Goal: Task Accomplishment & Management: Use online tool/utility

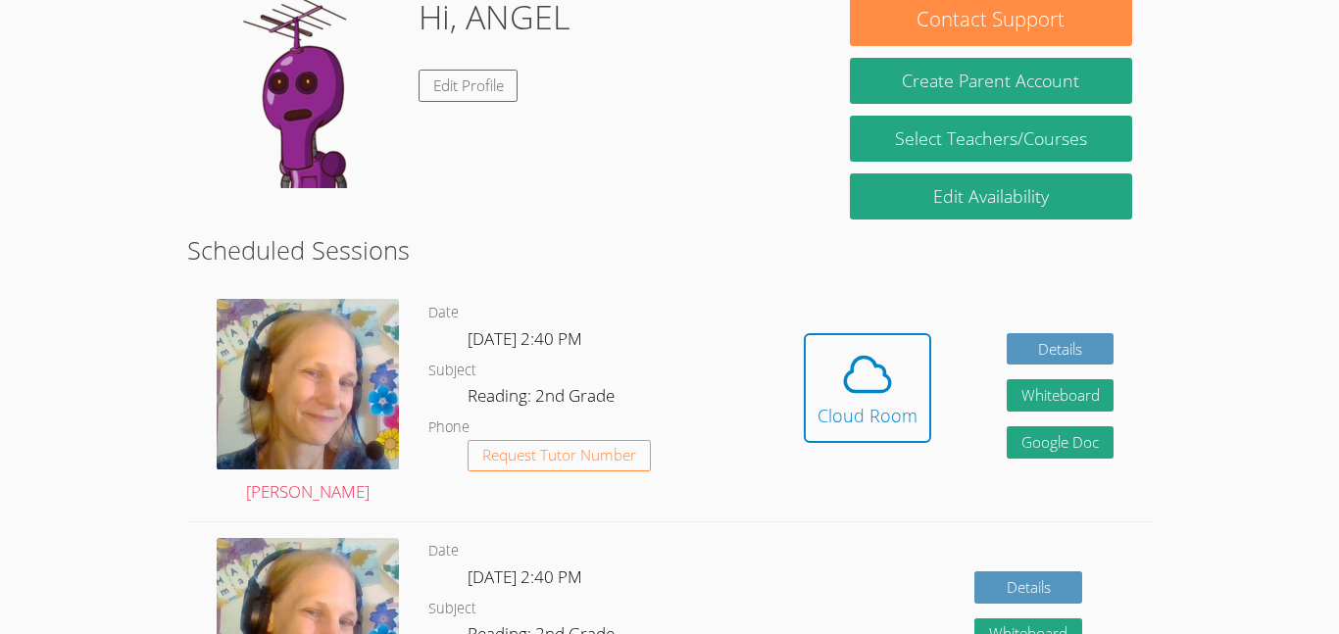
scroll to position [180, 0]
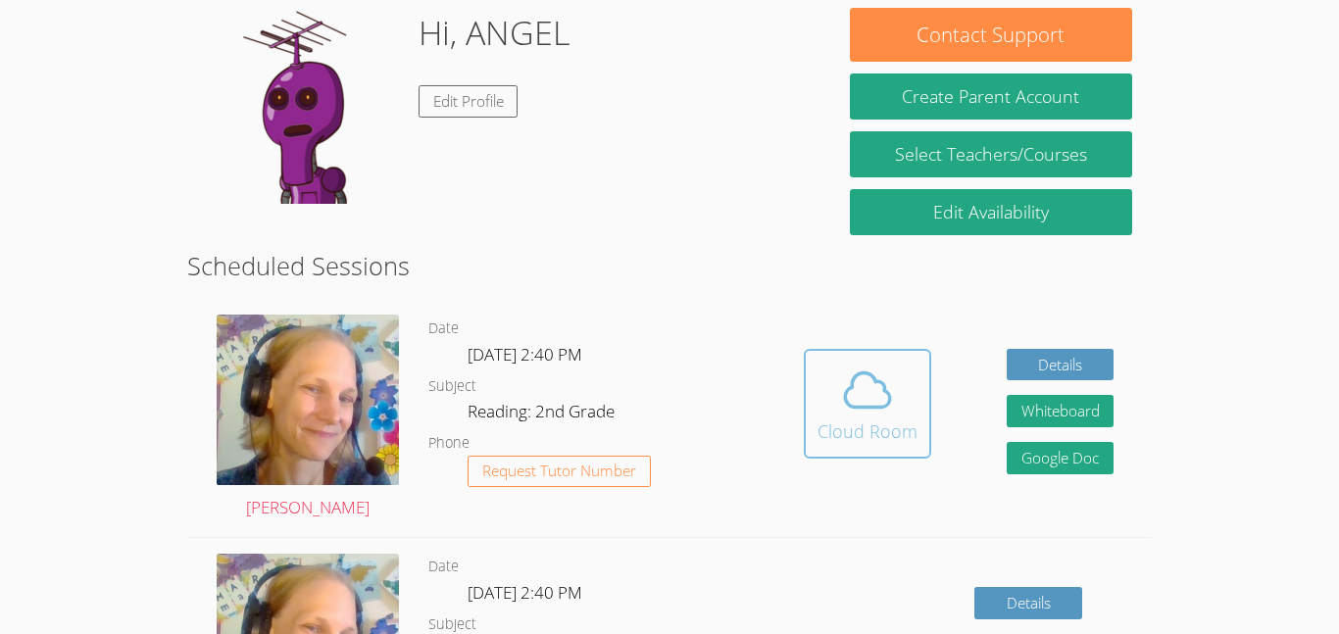
click at [867, 395] on icon at bounding box center [867, 390] width 55 height 55
click at [879, 399] on icon at bounding box center [867, 390] width 55 height 55
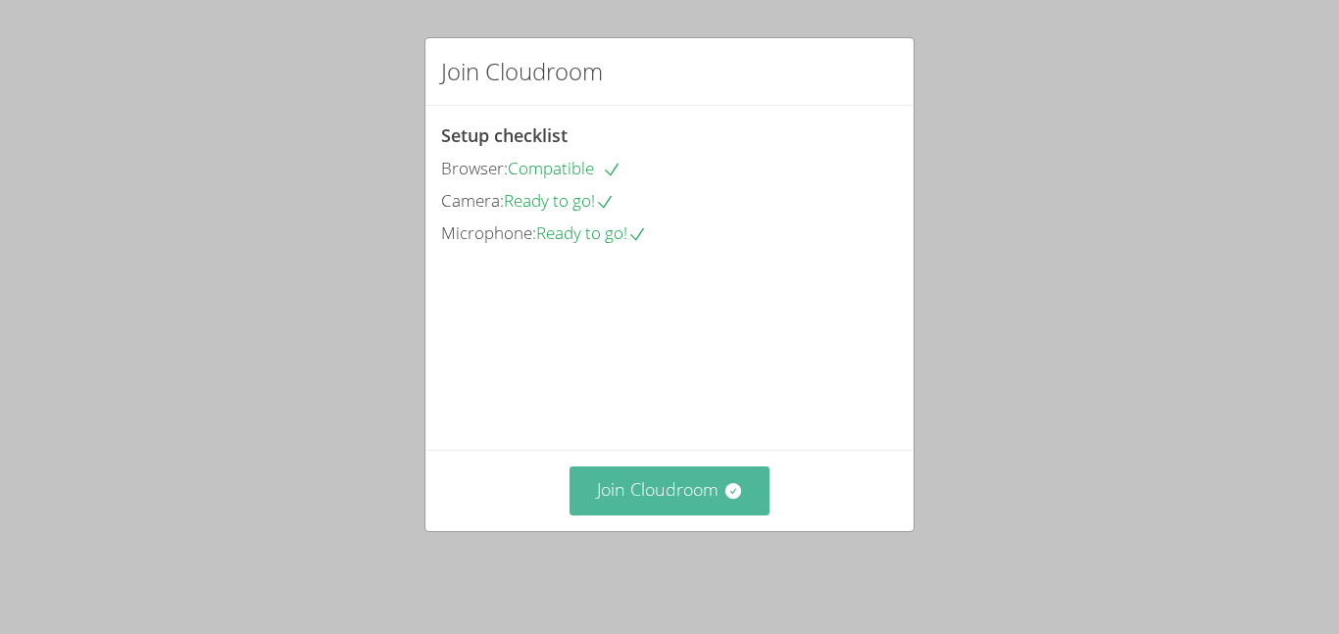
click at [703, 496] on button "Join Cloudroom" at bounding box center [669, 490] width 201 height 48
click at [608, 508] on button "Join Cloudroom" at bounding box center [669, 490] width 201 height 48
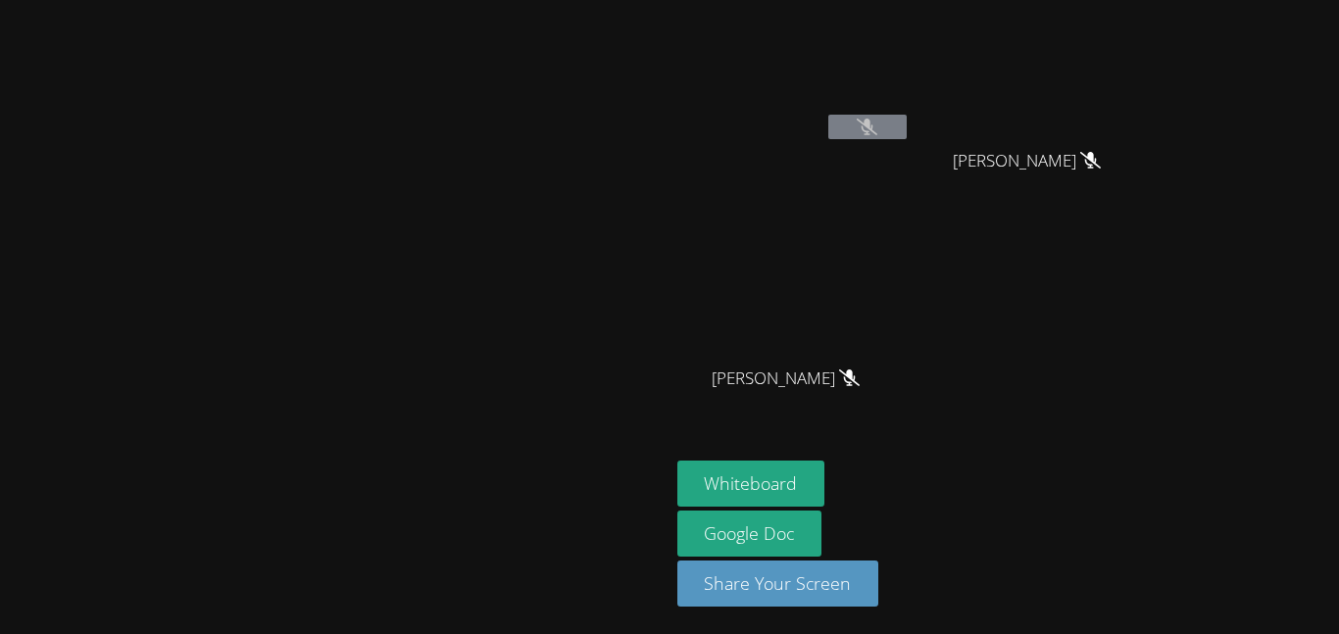
click at [910, 105] on video at bounding box center [793, 73] width 233 height 131
click at [906, 126] on button at bounding box center [867, 127] width 78 height 24
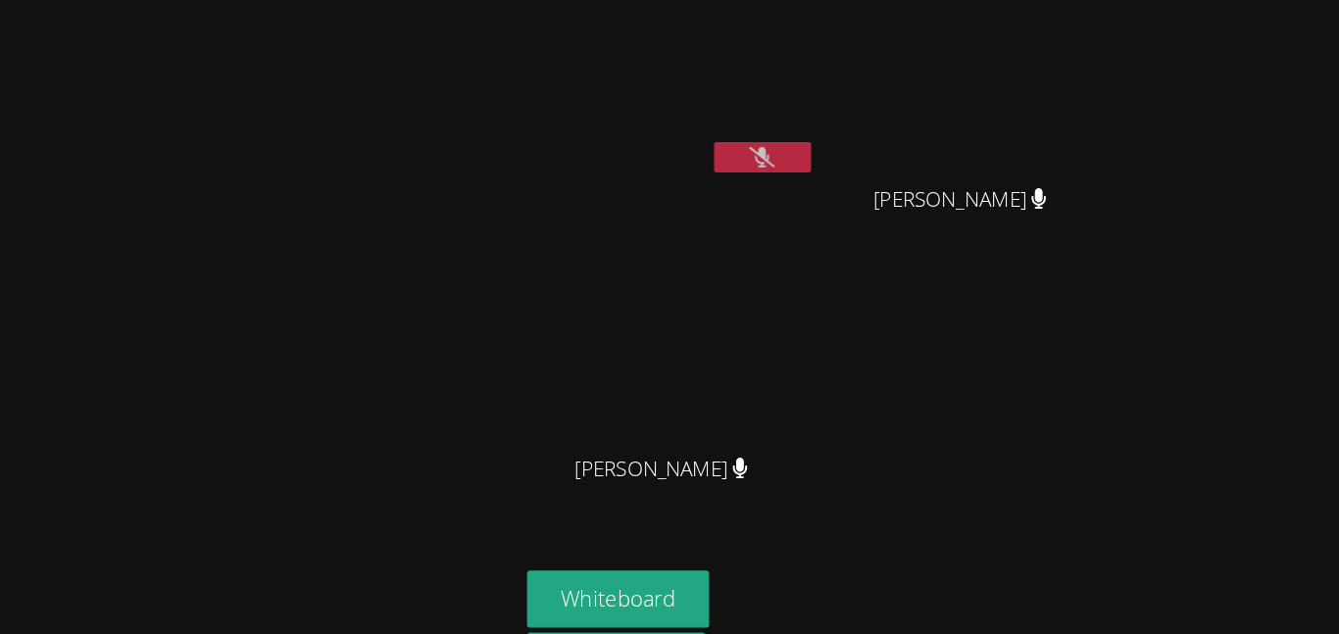
click at [906, 124] on button at bounding box center [867, 127] width 78 height 24
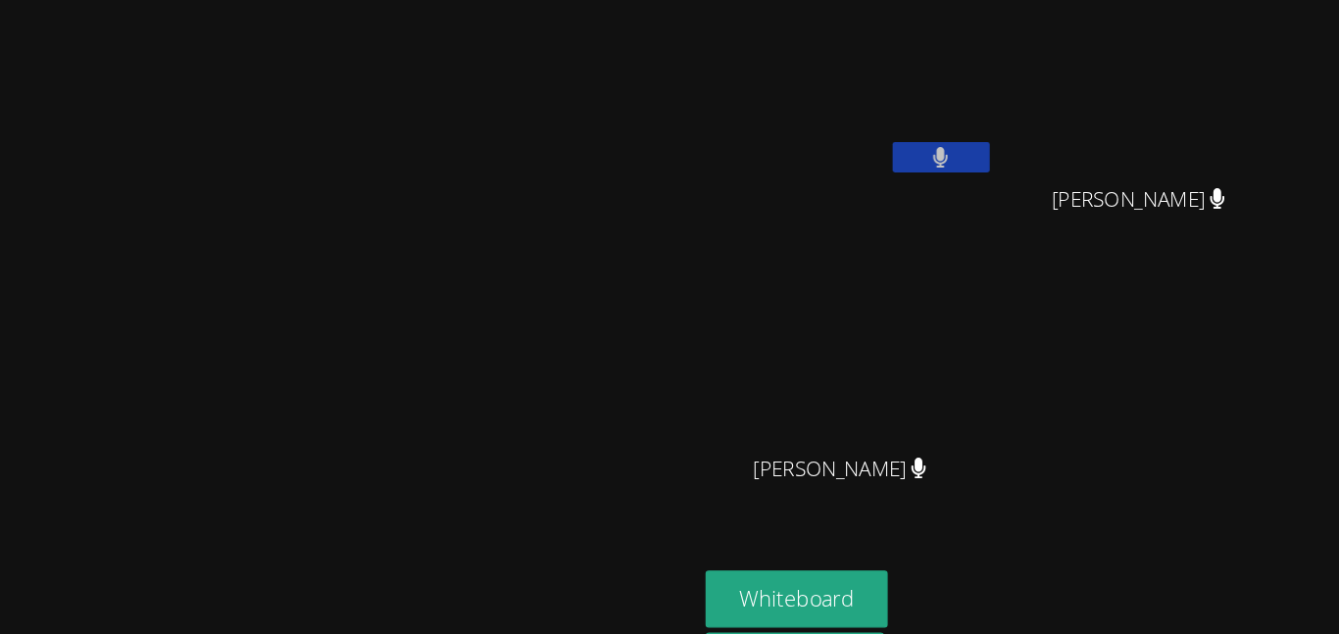
click at [828, 115] on button at bounding box center [867, 127] width 78 height 24
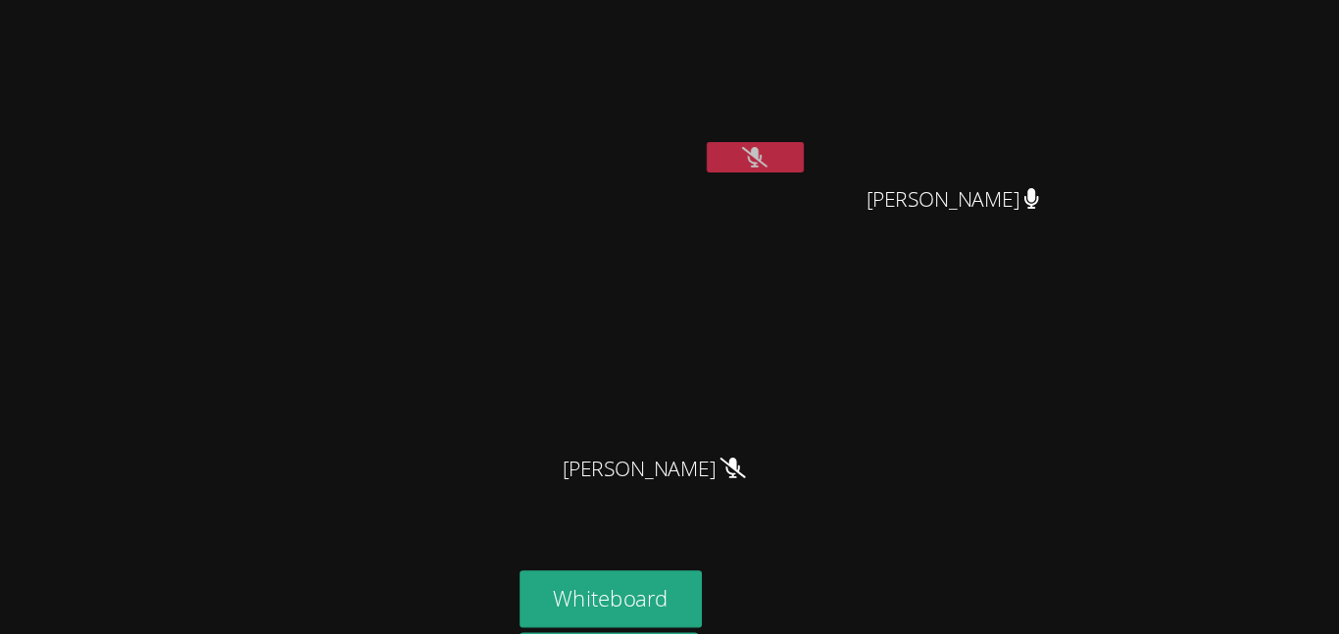
click at [906, 122] on button at bounding box center [867, 127] width 78 height 24
click at [906, 124] on button at bounding box center [867, 127] width 78 height 24
click at [906, 133] on button at bounding box center [867, 127] width 78 height 24
click at [906, 127] on button at bounding box center [867, 127] width 78 height 24
click at [906, 119] on button at bounding box center [867, 127] width 78 height 24
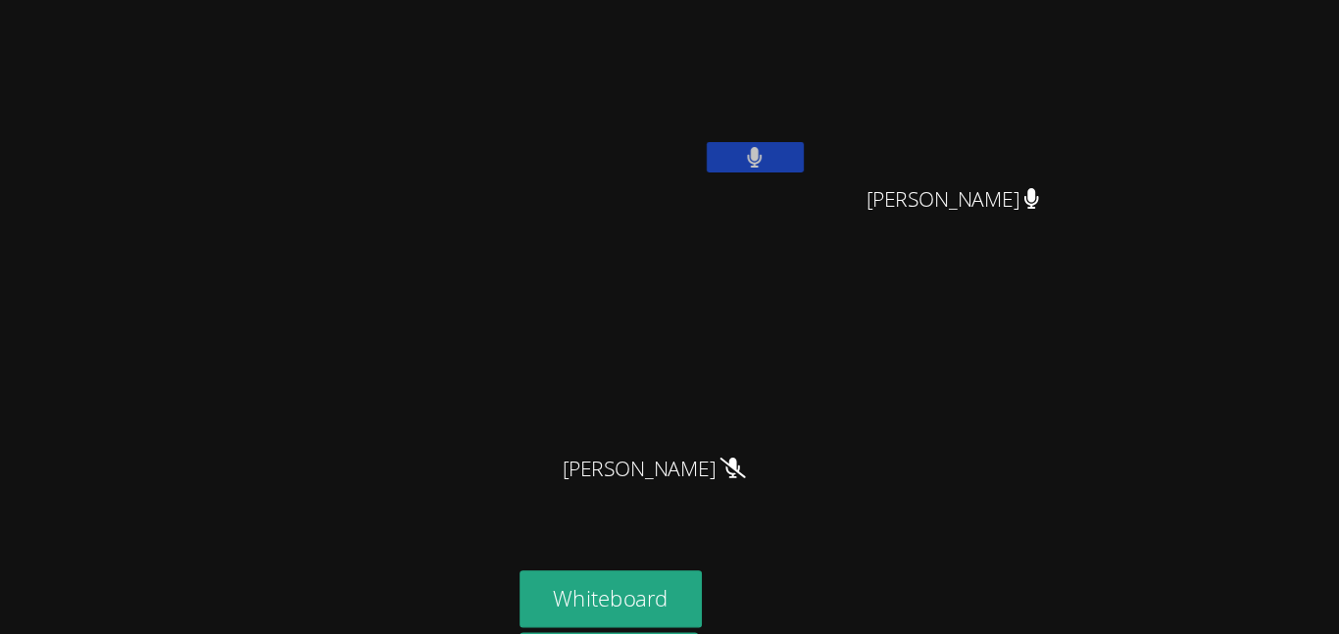
click at [910, 110] on video at bounding box center [793, 73] width 233 height 131
click at [910, 106] on video at bounding box center [793, 73] width 233 height 131
click at [906, 115] on button at bounding box center [867, 127] width 78 height 24
click at [906, 116] on button at bounding box center [867, 127] width 78 height 24
click at [906, 115] on button at bounding box center [867, 127] width 78 height 24
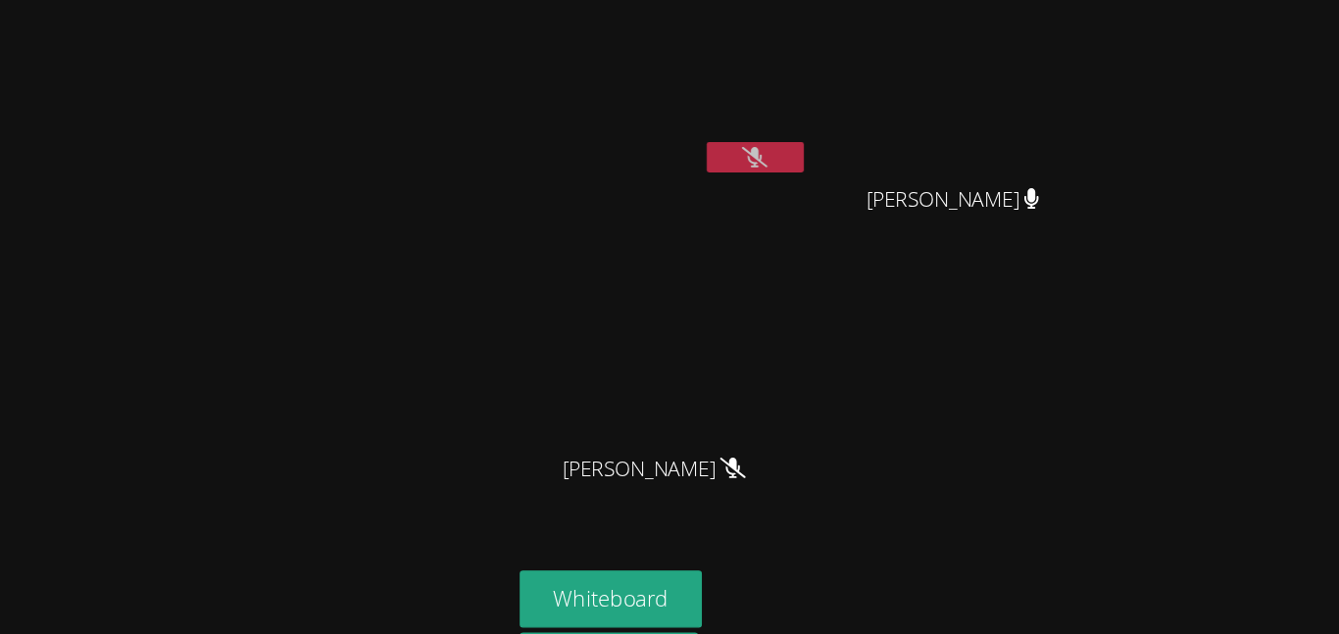
click at [910, 107] on video at bounding box center [793, 73] width 233 height 131
click at [906, 120] on button at bounding box center [867, 127] width 78 height 24
click at [906, 122] on button at bounding box center [867, 127] width 78 height 24
click at [906, 133] on button at bounding box center [867, 127] width 78 height 24
click at [906, 127] on button at bounding box center [867, 127] width 78 height 24
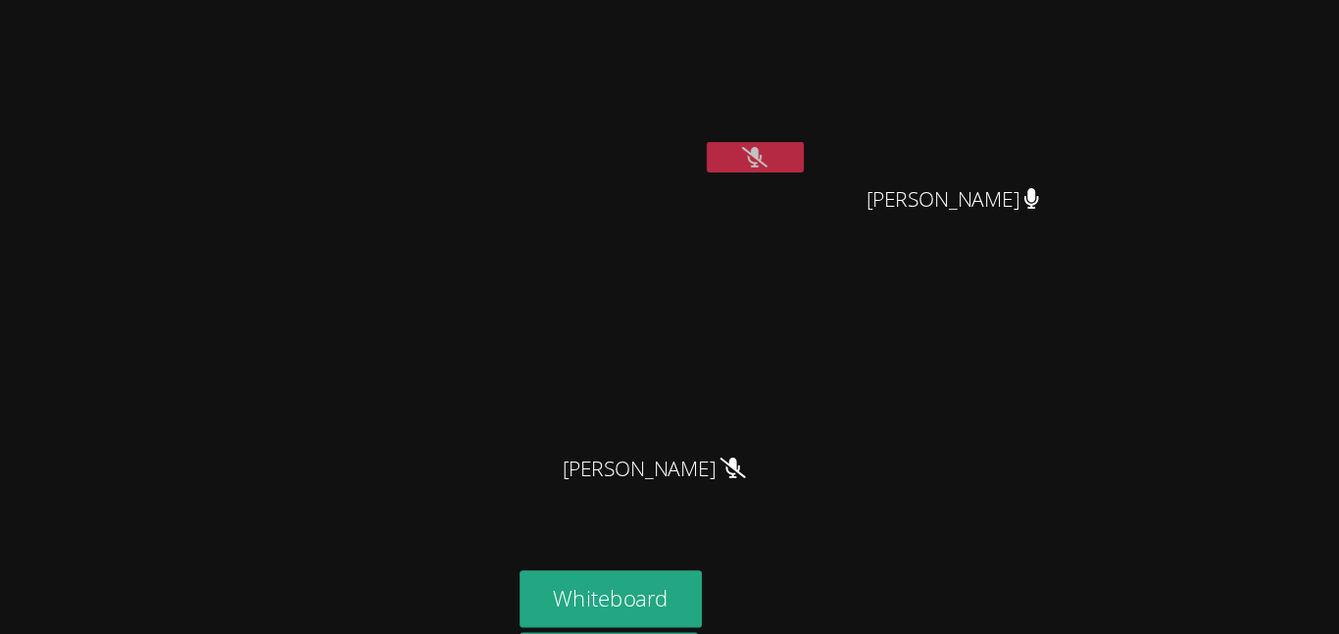
click at [906, 127] on button at bounding box center [867, 127] width 78 height 24
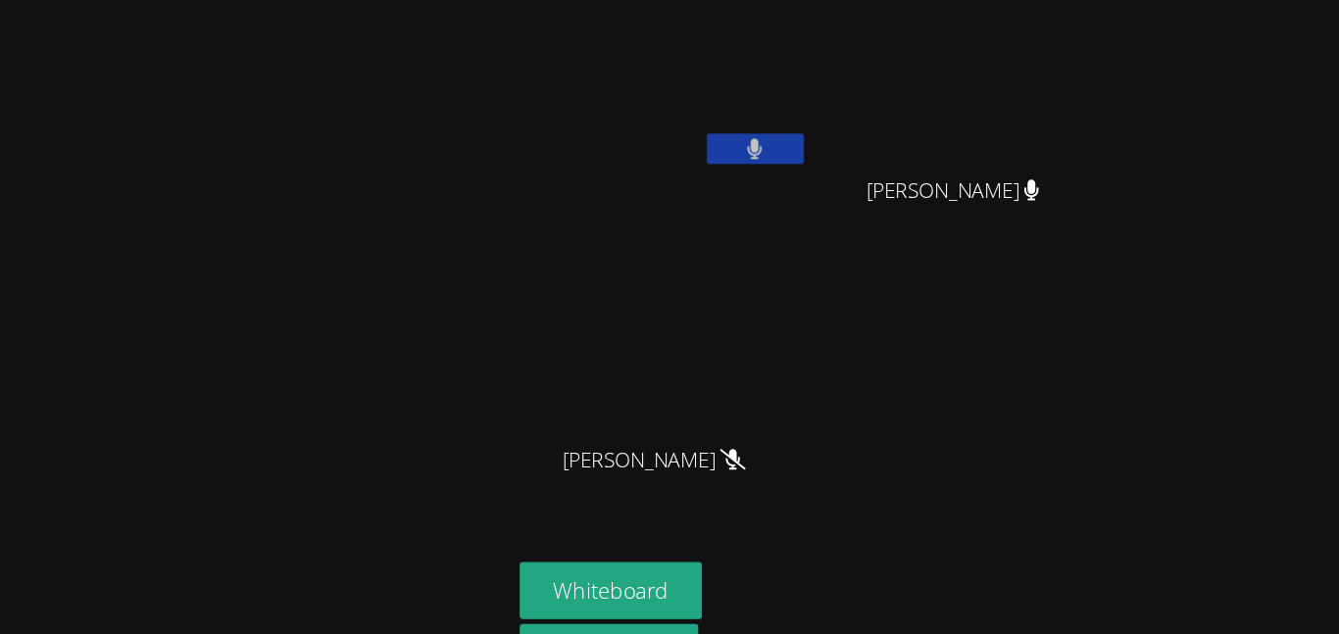
click at [873, 130] on icon at bounding box center [866, 127] width 13 height 17
click at [877, 122] on icon at bounding box center [866, 127] width 21 height 17
click at [906, 138] on button at bounding box center [867, 127] width 78 height 24
click at [877, 128] on icon at bounding box center [866, 127] width 21 height 17
click at [906, 125] on button at bounding box center [867, 127] width 78 height 24
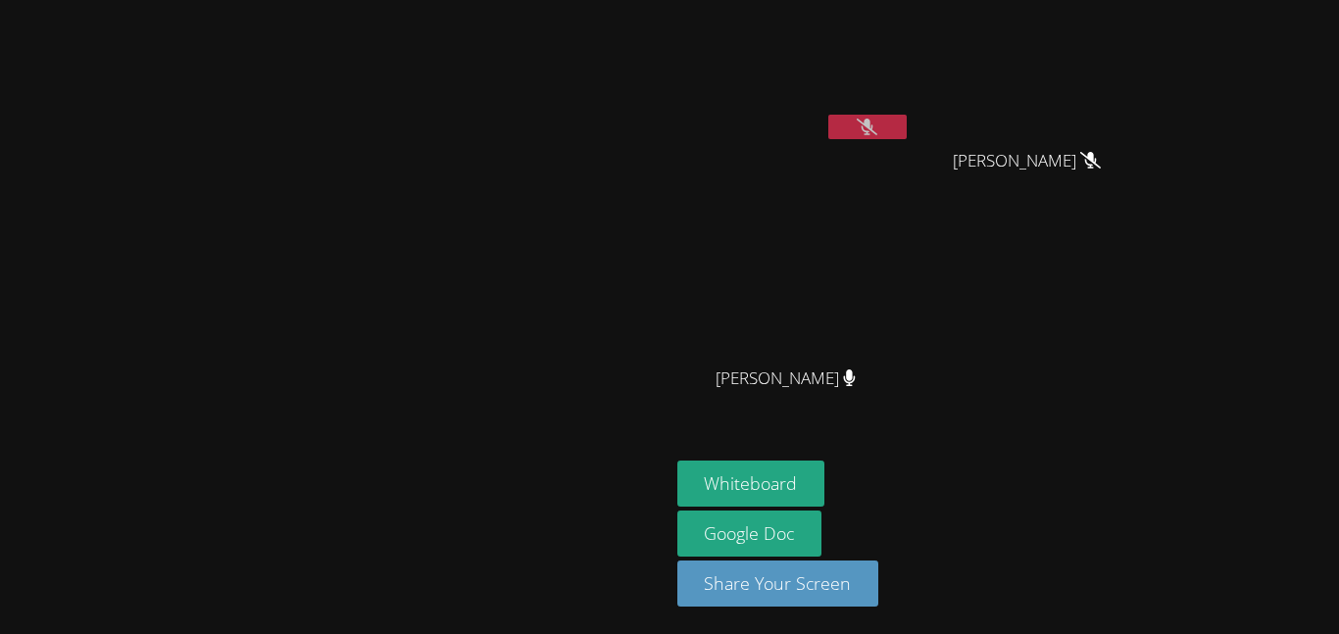
click at [910, 90] on video at bounding box center [793, 73] width 233 height 131
click at [877, 129] on icon at bounding box center [866, 127] width 21 height 17
click at [906, 116] on button at bounding box center [867, 127] width 78 height 24
click at [877, 131] on icon at bounding box center [866, 127] width 21 height 17
click at [906, 119] on button at bounding box center [867, 127] width 78 height 24
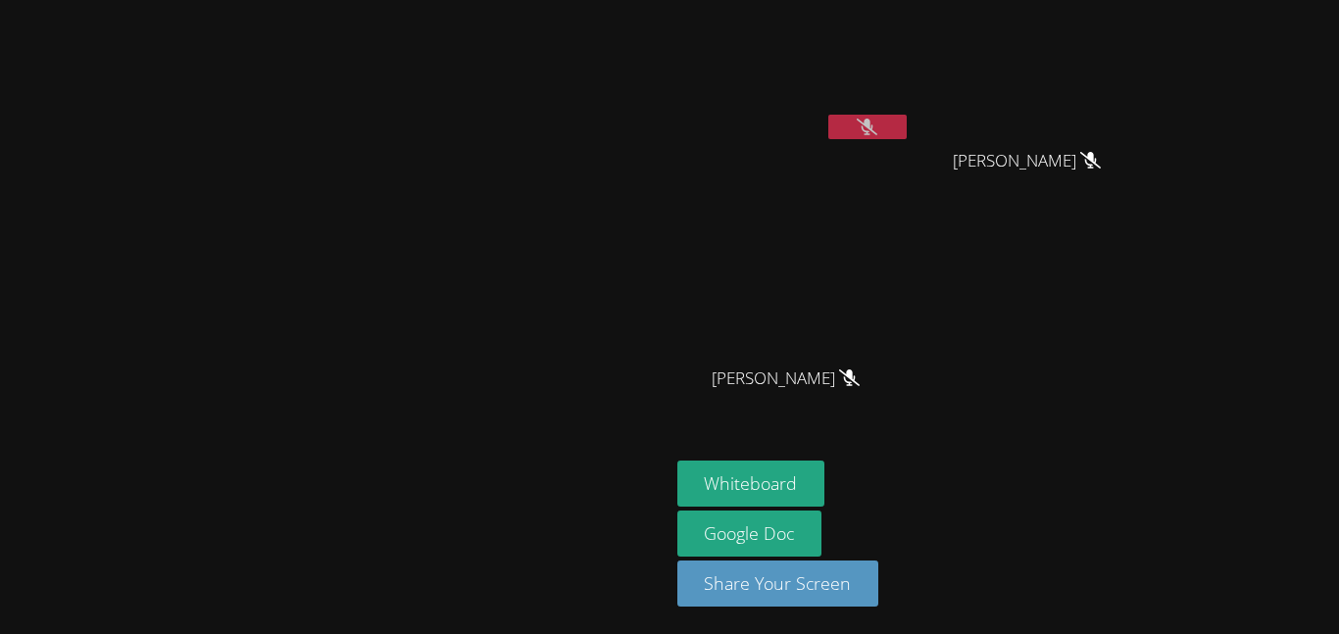
click at [910, 102] on video at bounding box center [793, 73] width 233 height 131
click at [910, 108] on video at bounding box center [793, 73] width 233 height 131
click at [910, 109] on video at bounding box center [793, 73] width 233 height 131
click at [877, 122] on icon at bounding box center [866, 127] width 21 height 17
click at [906, 123] on button at bounding box center [867, 127] width 78 height 24
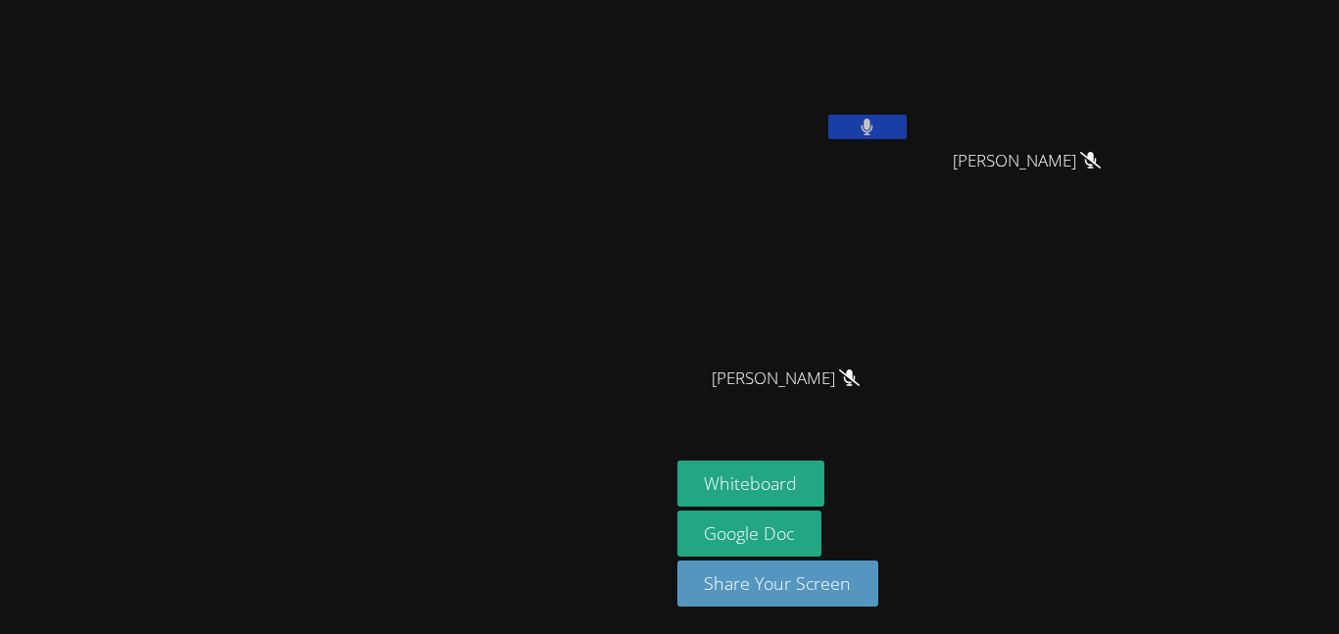
click at [906, 123] on button at bounding box center [867, 127] width 78 height 24
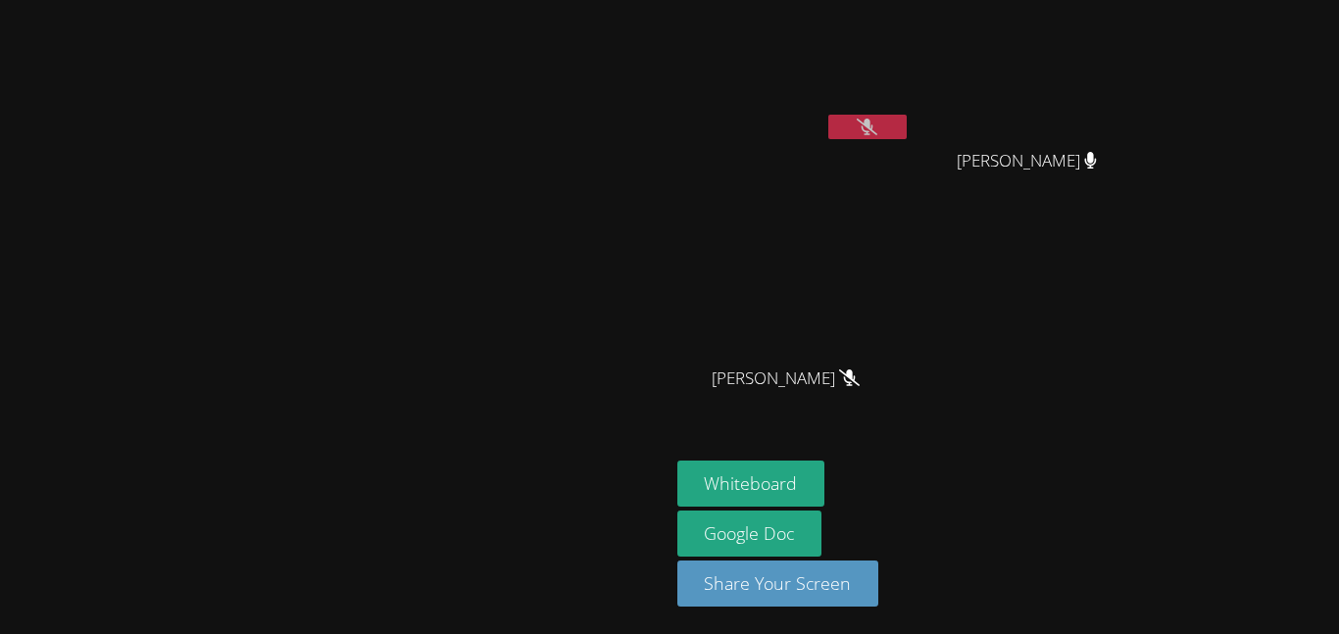
click at [906, 123] on button at bounding box center [867, 127] width 78 height 24
click at [906, 120] on button at bounding box center [867, 127] width 78 height 24
click at [1151, 501] on div "Whiteboard Google Doc Share Your Screen" at bounding box center [914, 542] width 474 height 162
click at [1151, 514] on div "Whiteboard Google Doc Share Your Screen" at bounding box center [914, 542] width 474 height 162
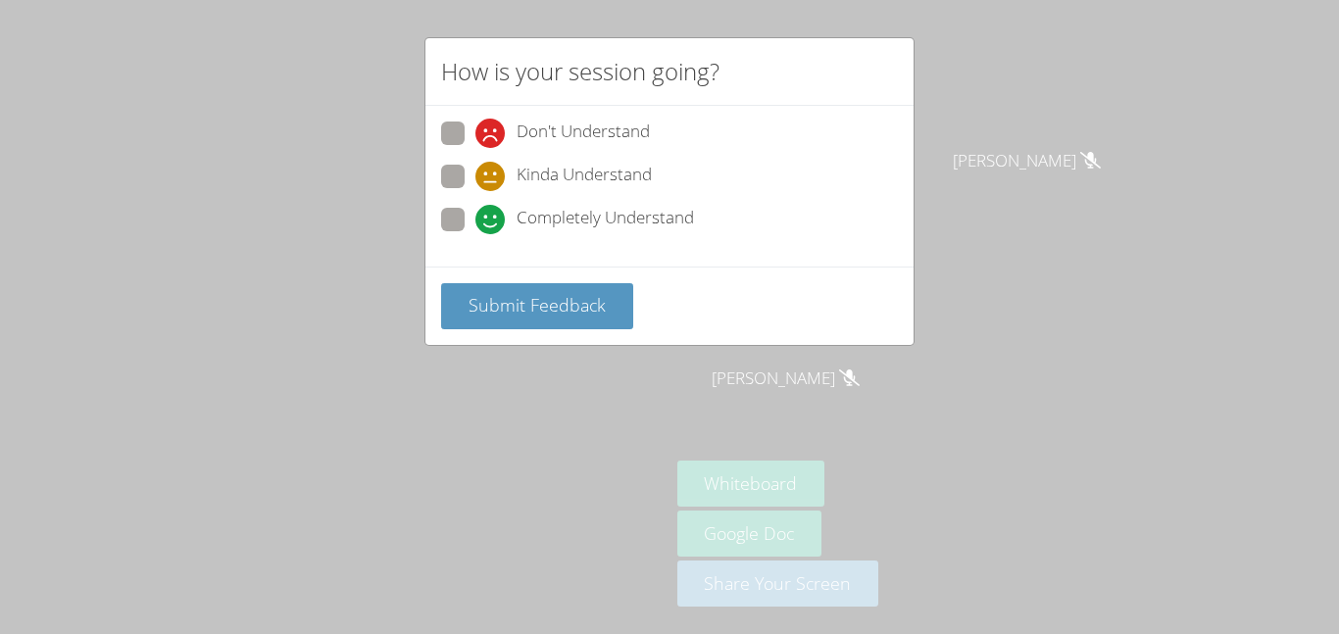
click at [505, 158] on div "Don't Understand Kinda Understand Completely Understand" at bounding box center [669, 183] width 457 height 122
click at [517, 170] on span "Kinda Understand" at bounding box center [583, 176] width 135 height 29
click at [492, 170] on input "Kinda Understand" at bounding box center [483, 173] width 17 height 17
radio input "true"
click at [517, 225] on span "Completely Understand" at bounding box center [604, 219] width 177 height 29
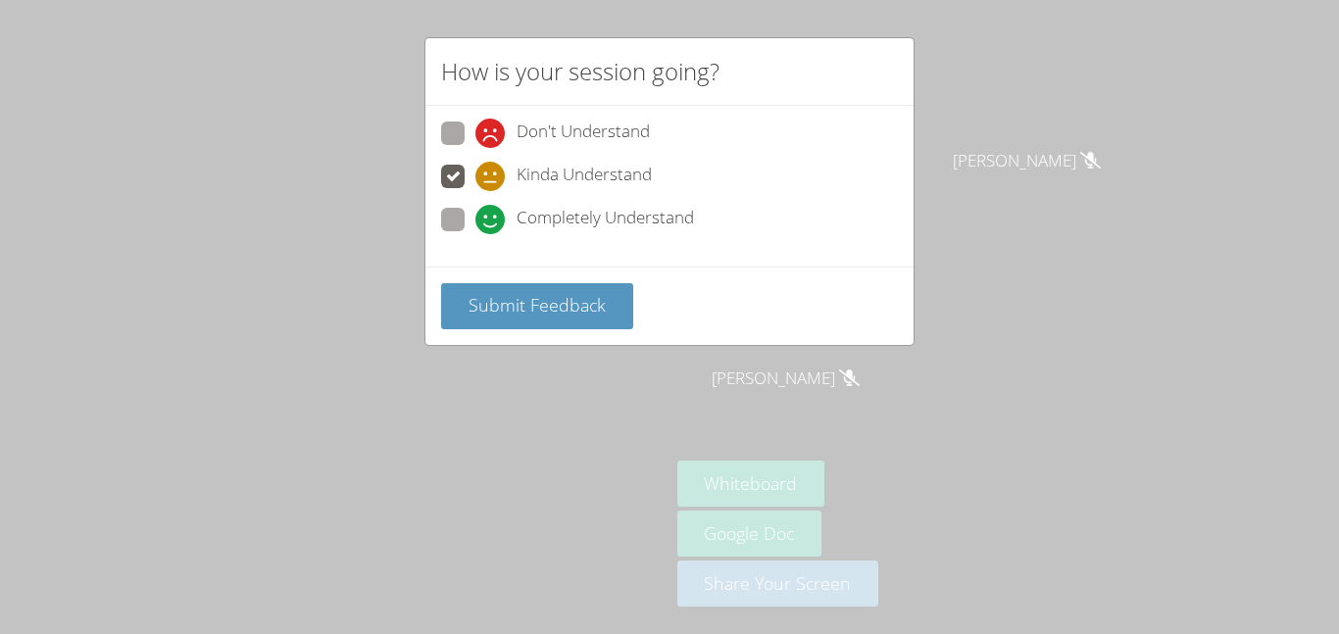
click at [492, 224] on input "Completely Understand" at bounding box center [483, 216] width 17 height 17
radio input "true"
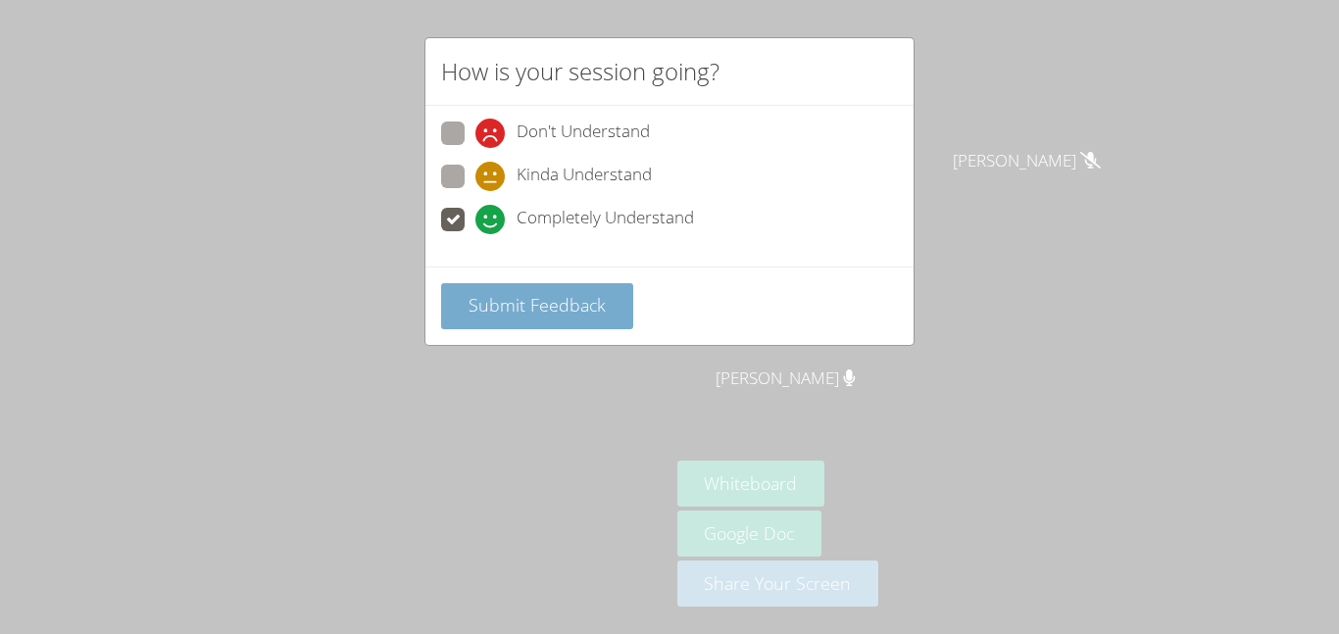
click at [465, 318] on button "Submit Feedback" at bounding box center [537, 306] width 192 height 46
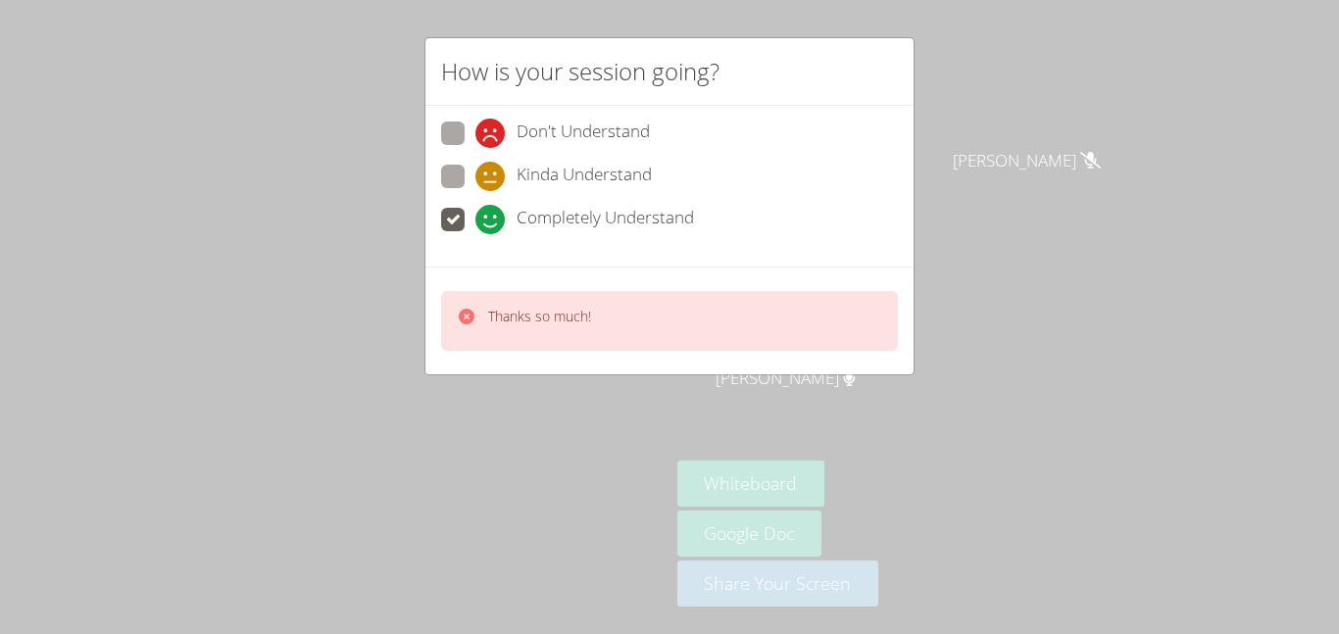
click at [566, 171] on span "Kinda Understand" at bounding box center [583, 176] width 135 height 29
click at [492, 171] on input "Kinda Understand" at bounding box center [483, 173] width 17 height 17
radio input "true"
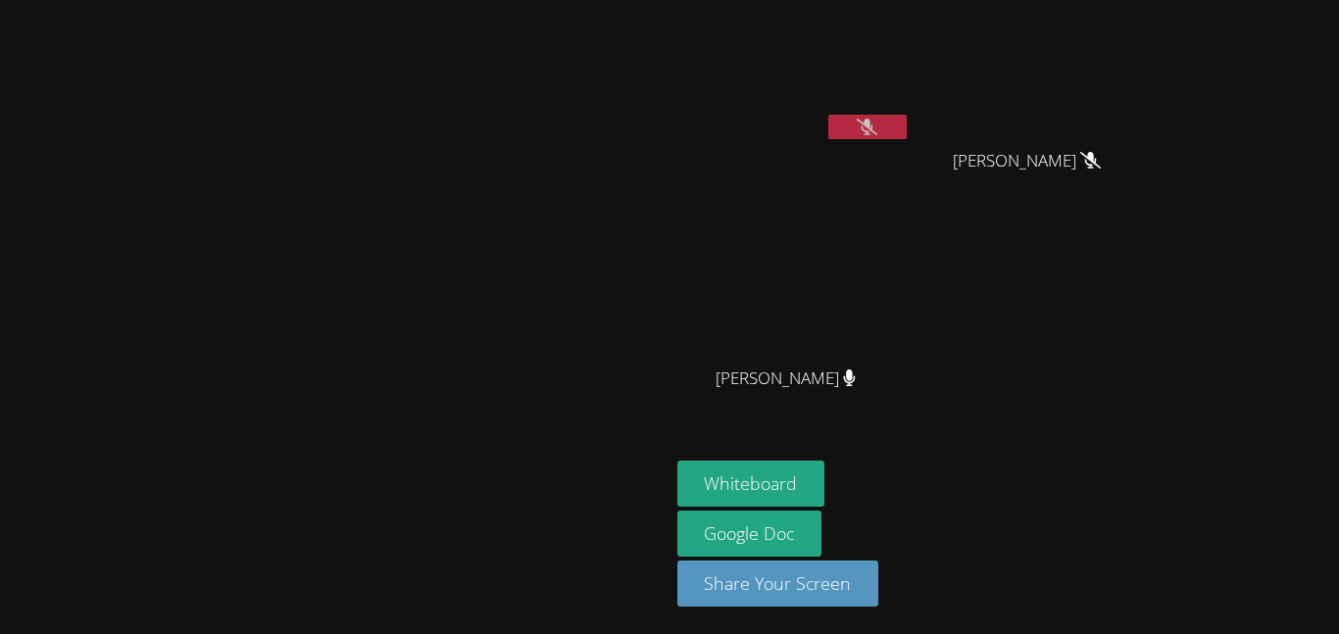
click at [877, 119] on icon at bounding box center [866, 127] width 21 height 17
click at [906, 119] on button at bounding box center [867, 127] width 78 height 24
click at [873, 119] on icon at bounding box center [866, 127] width 13 height 17
click at [906, 119] on button at bounding box center [867, 127] width 78 height 24
click at [877, 119] on icon at bounding box center [866, 127] width 21 height 17
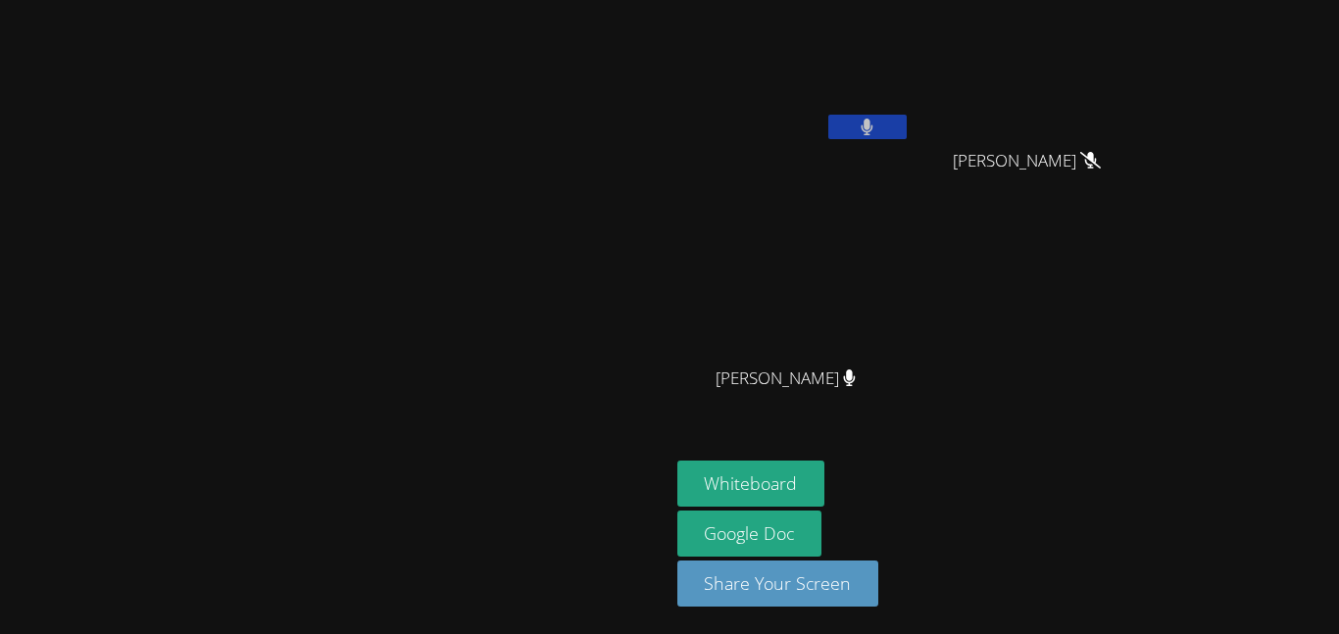
click at [906, 119] on button at bounding box center [867, 127] width 78 height 24
click at [873, 119] on icon at bounding box center [866, 127] width 13 height 17
click at [906, 119] on button at bounding box center [867, 127] width 78 height 24
click at [877, 119] on icon at bounding box center [866, 127] width 21 height 17
click at [906, 119] on button at bounding box center [867, 127] width 78 height 24
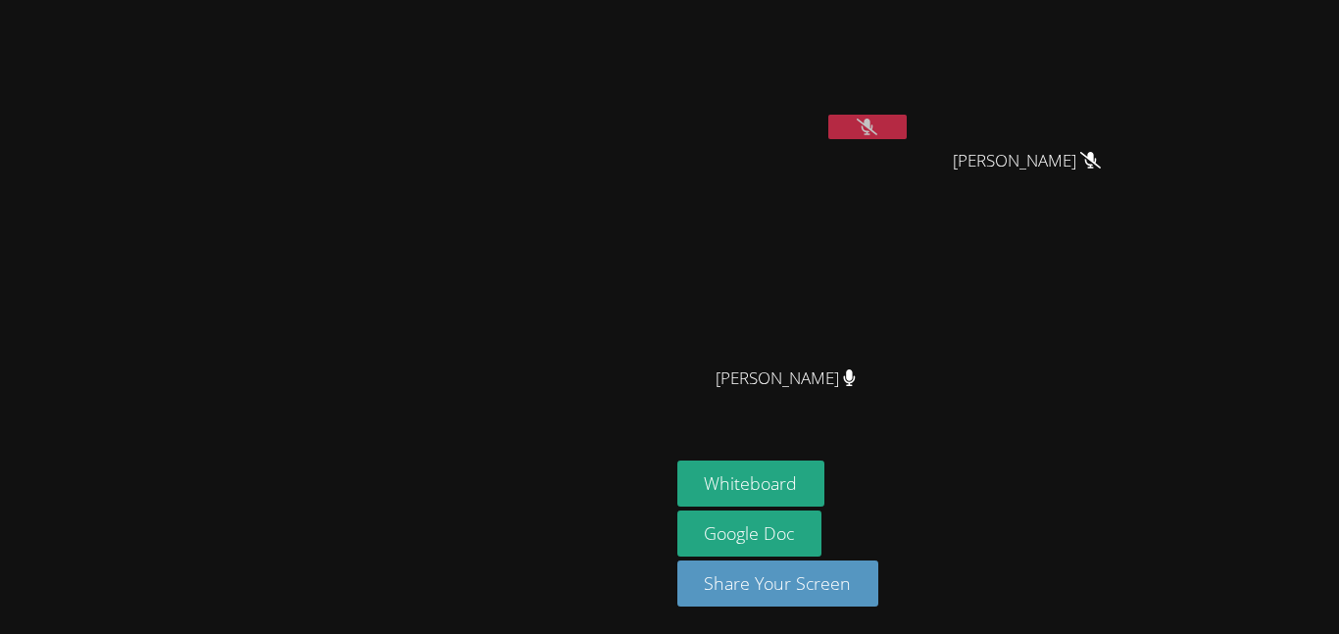
click at [877, 119] on icon at bounding box center [866, 127] width 21 height 17
click at [906, 119] on button at bounding box center [867, 127] width 78 height 24
click at [877, 119] on icon at bounding box center [866, 127] width 21 height 17
click at [906, 119] on button at bounding box center [867, 127] width 78 height 24
click at [877, 119] on icon at bounding box center [866, 127] width 21 height 17
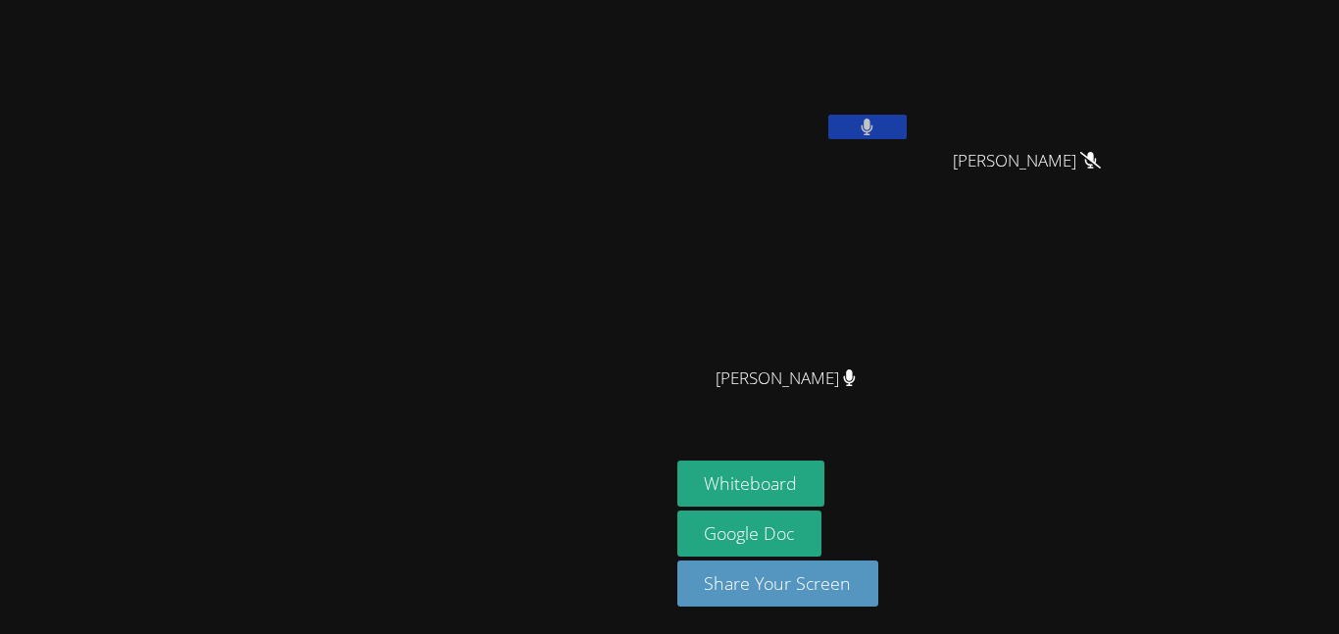
click at [906, 119] on button at bounding box center [867, 127] width 78 height 24
click at [877, 119] on icon at bounding box center [866, 127] width 21 height 17
click at [906, 119] on button at bounding box center [867, 127] width 78 height 24
click at [877, 119] on icon at bounding box center [866, 127] width 21 height 17
click at [906, 119] on button at bounding box center [867, 127] width 78 height 24
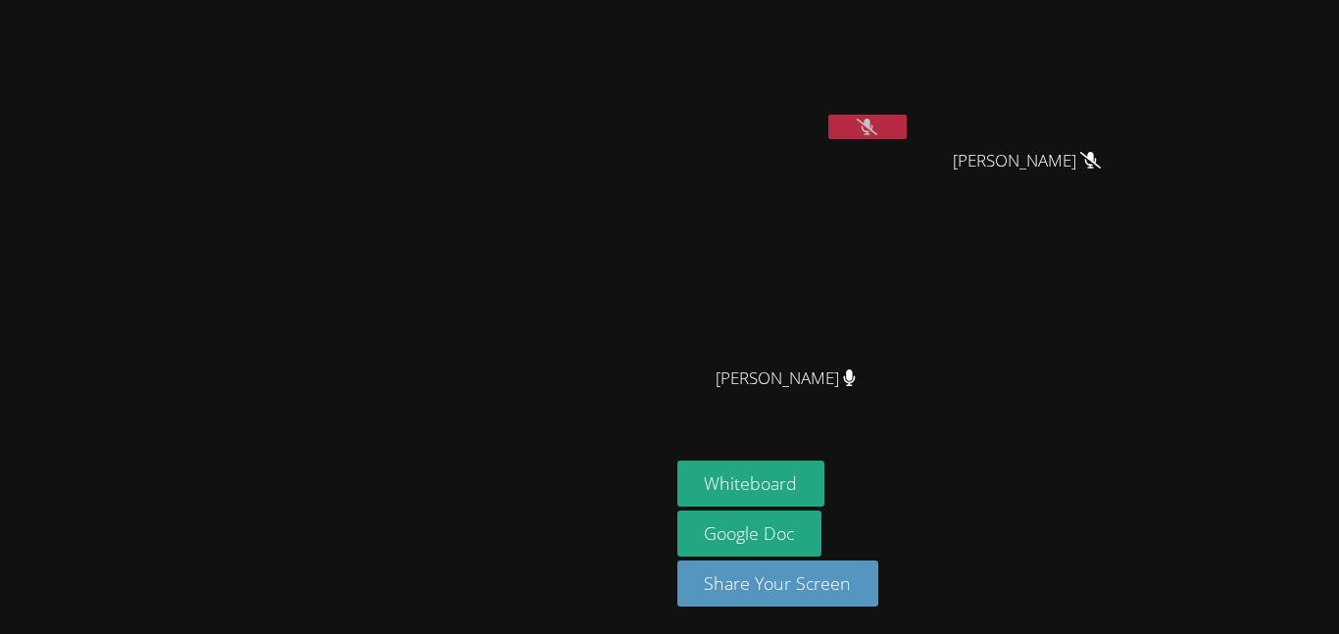
click at [906, 119] on button at bounding box center [867, 127] width 78 height 24
click at [906, 120] on button at bounding box center [867, 127] width 78 height 24
click at [1151, 334] on div "ANGEL ROMERO MILA’VAE TAVAREZ MILA’VAE TAVAREZ JONAS VALLE JONAS VALLE" at bounding box center [914, 221] width 474 height 427
click at [910, 64] on video at bounding box center [793, 73] width 233 height 131
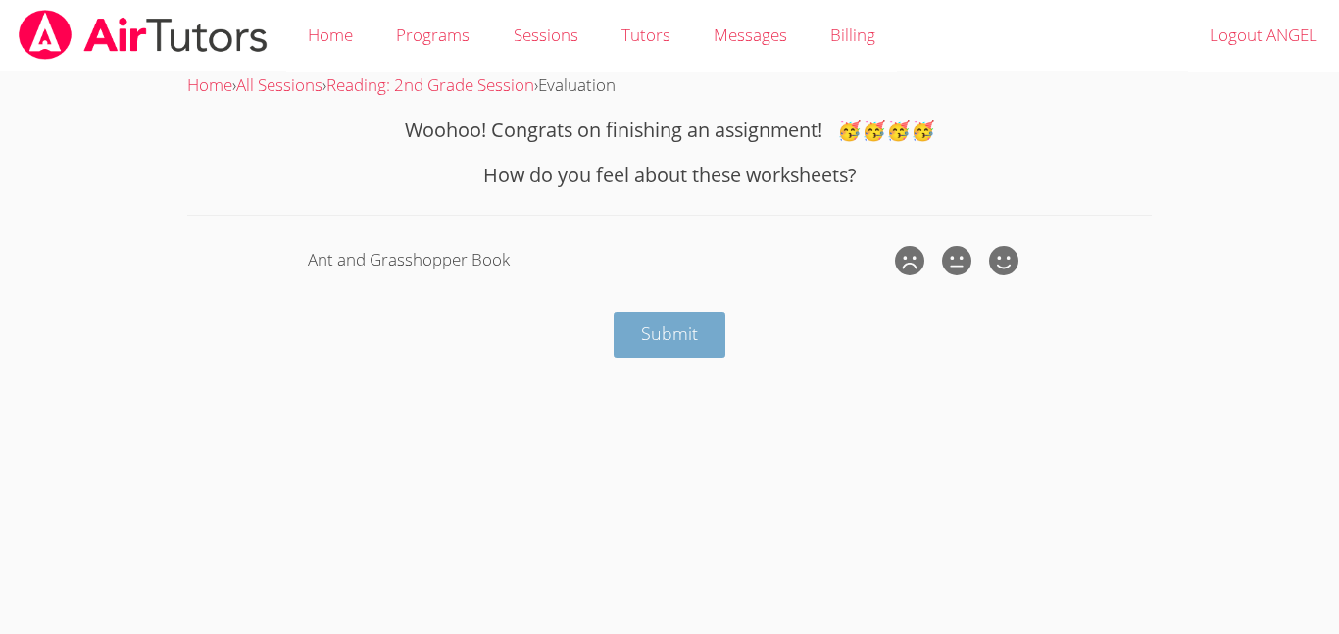
click at [659, 335] on span "Submit" at bounding box center [669, 333] width 57 height 24
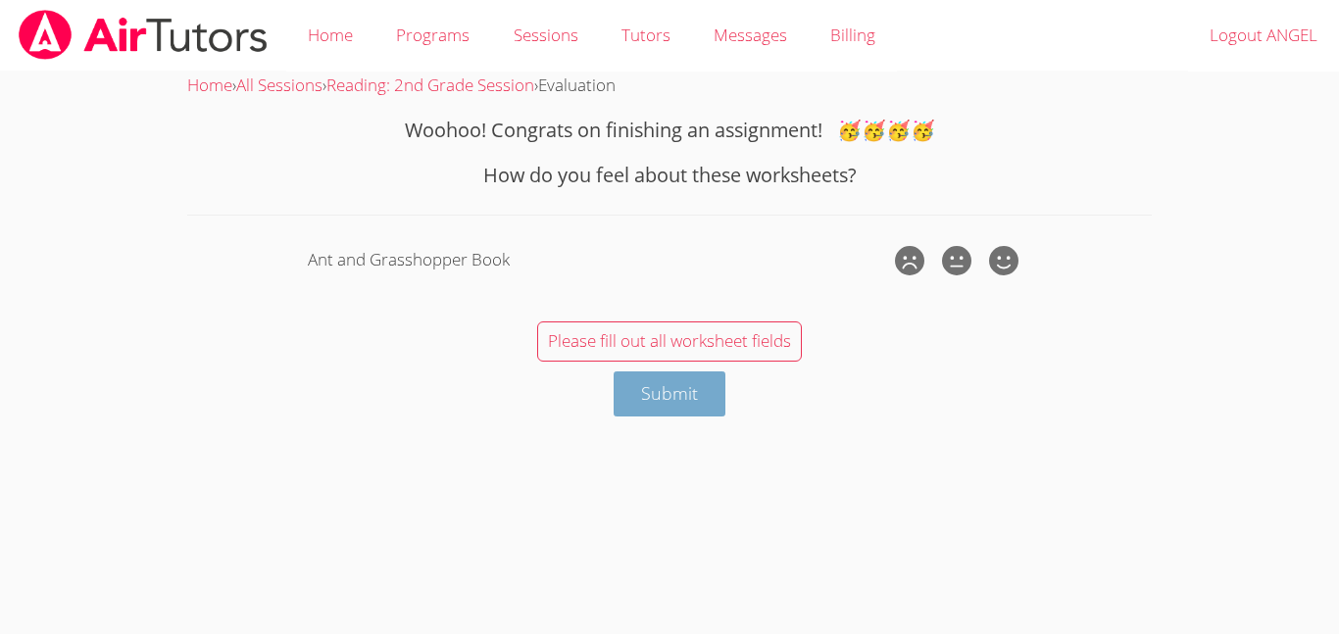
click at [673, 396] on span "Submit" at bounding box center [669, 393] width 57 height 24
